Goal: Information Seeking & Learning: Learn about a topic

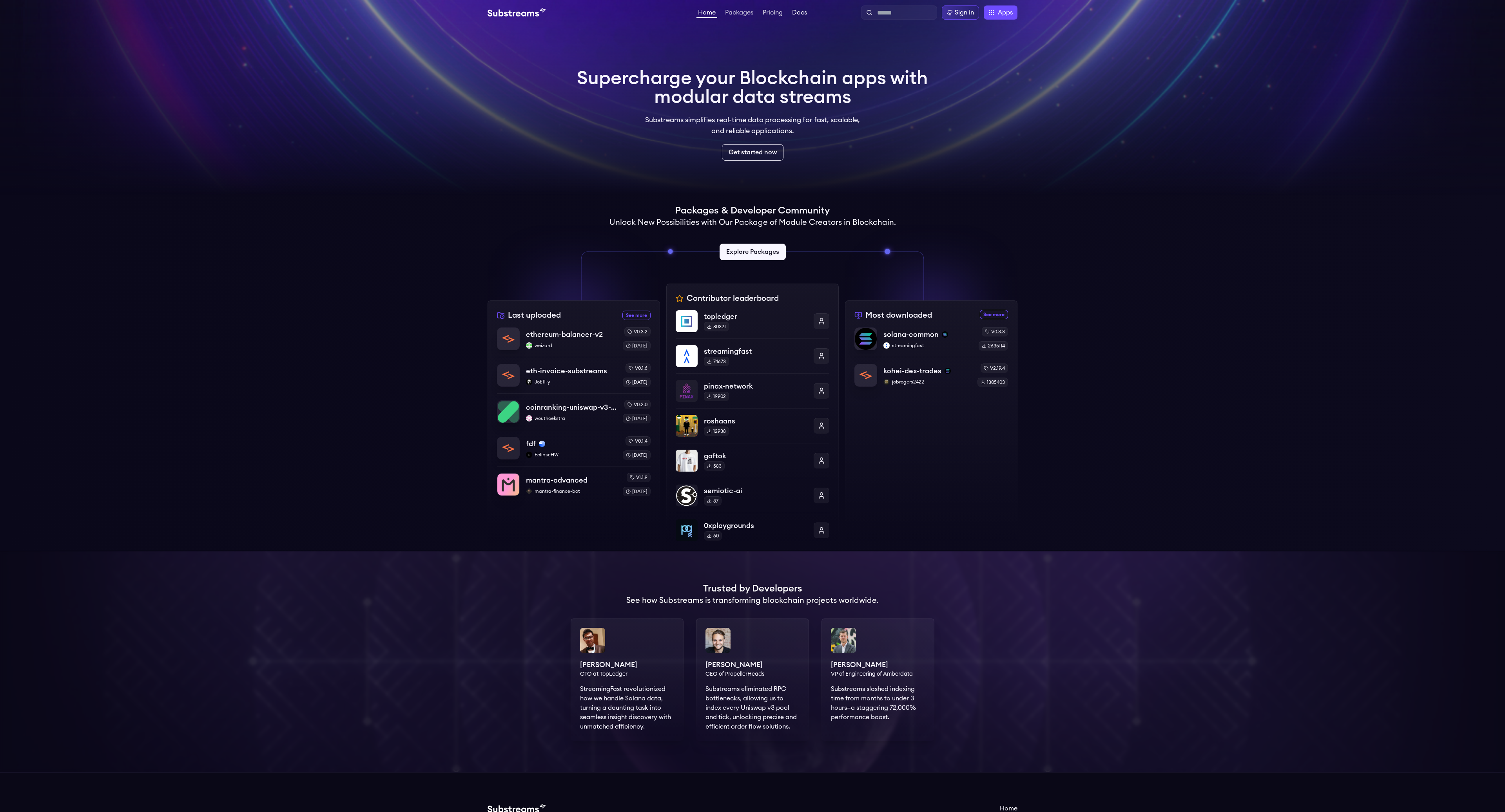
click at [801, 12] on link "Docs" at bounding box center [799, 14] width 19 height 8
click at [843, 307] on div "Last uploaded See more recently uploaded packages ethereum-balancer-v2 weizard …" at bounding box center [752, 417] width 530 height 267
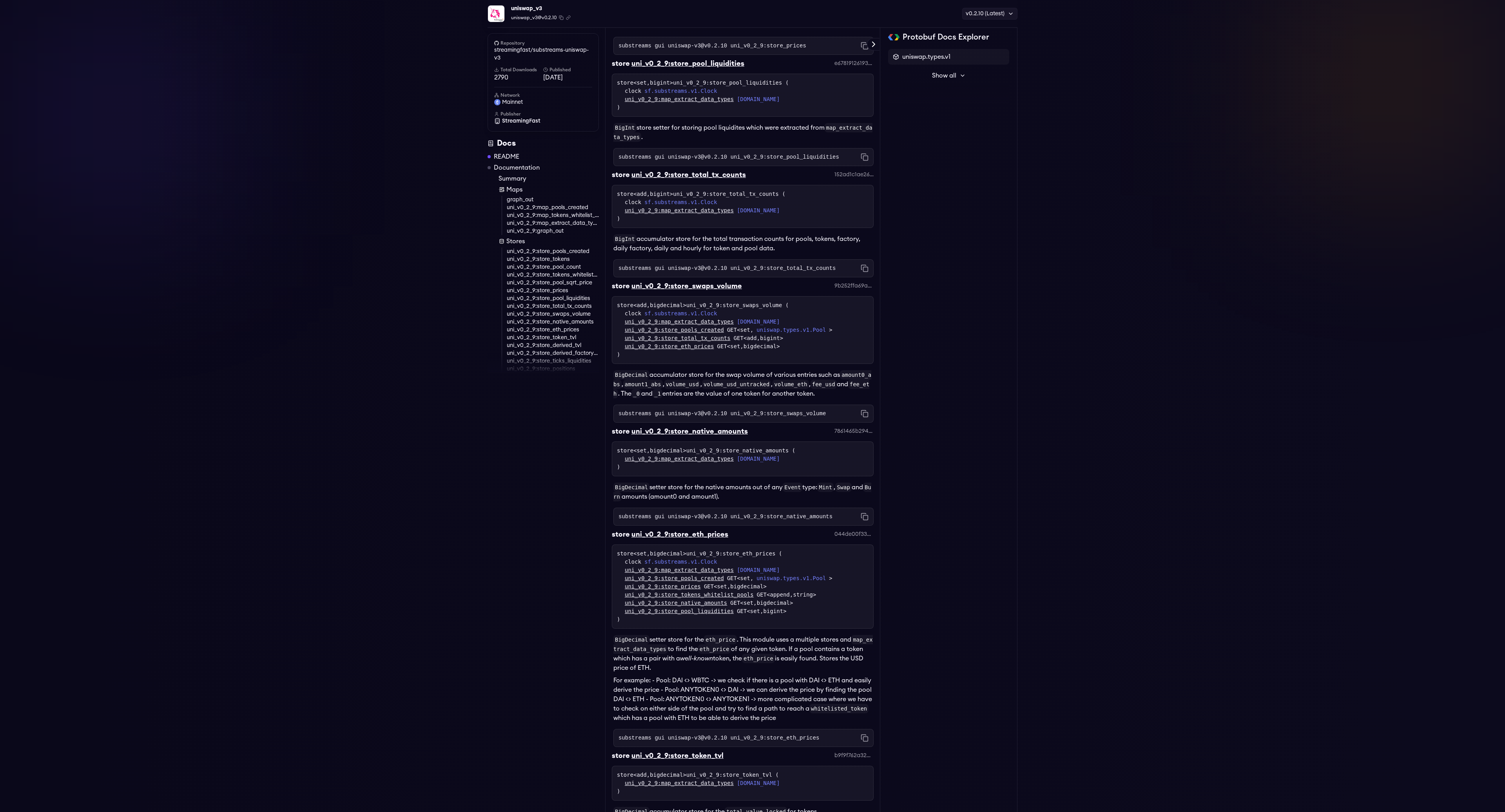
scroll to position [2168, 0]
